Goal: Task Accomplishment & Management: Manage account settings

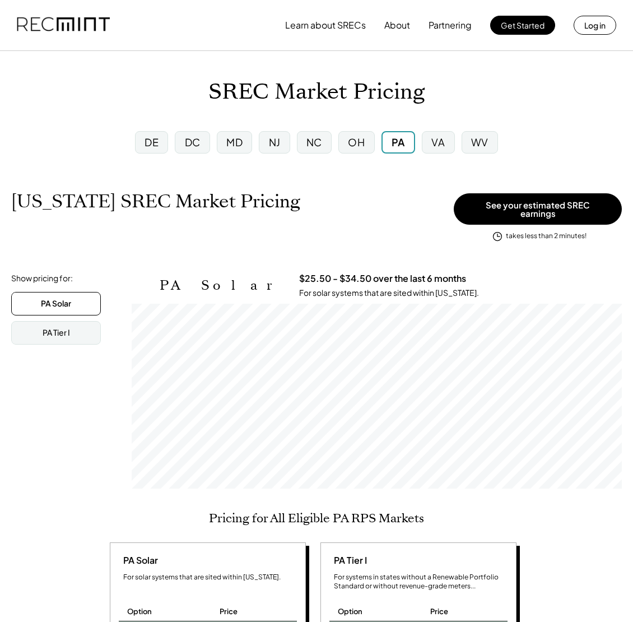
scroll to position [185, 490]
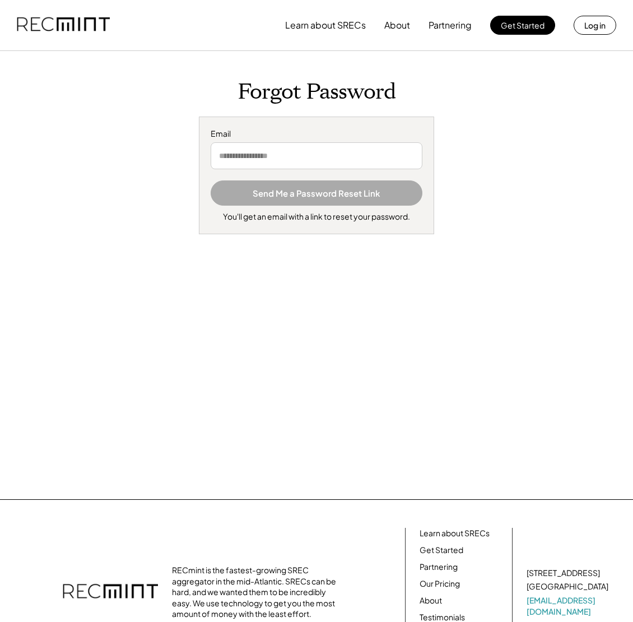
click at [103, 32] on img at bounding box center [63, 25] width 93 height 38
